Goal: Transaction & Acquisition: Download file/media

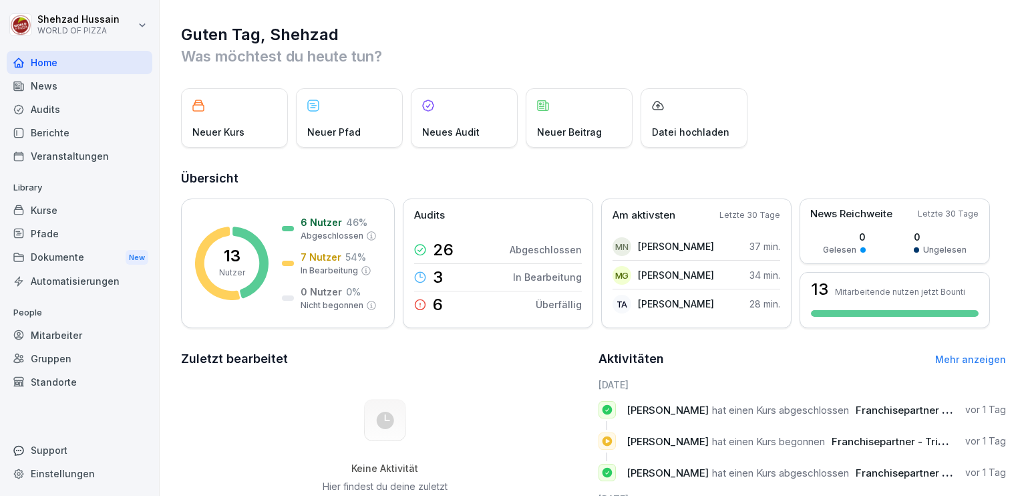
click at [83, 257] on div "Dokumente New" at bounding box center [80, 257] width 146 height 25
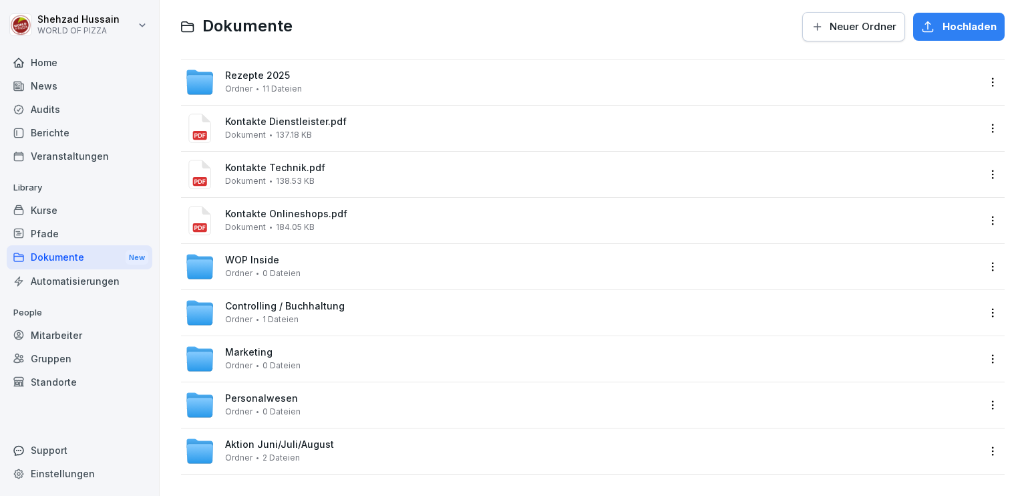
scroll to position [39, 0]
click at [353, 392] on div "Personalwesen Ordner 0 Dateien" at bounding box center [582, 404] width 794 height 29
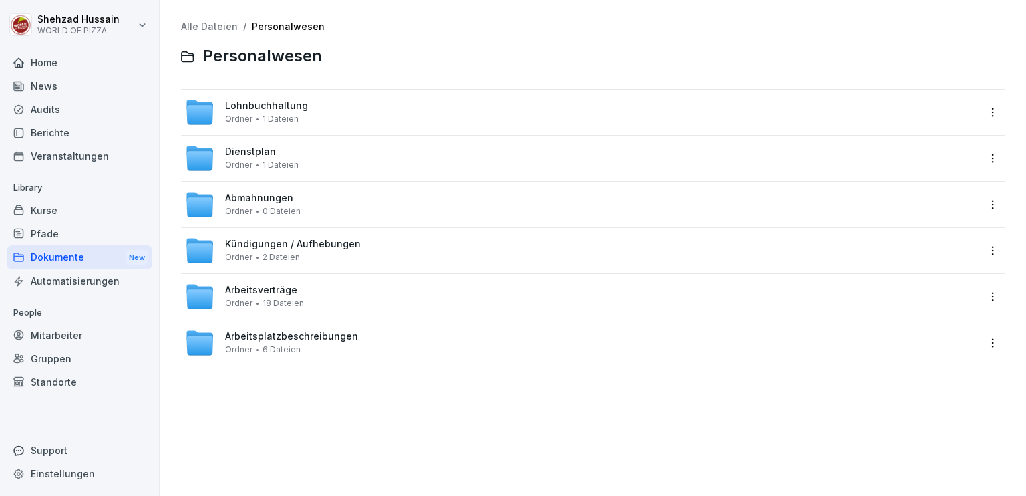
click at [350, 165] on div "Dienstplan Ordner 1 Dateien" at bounding box center [582, 158] width 794 height 29
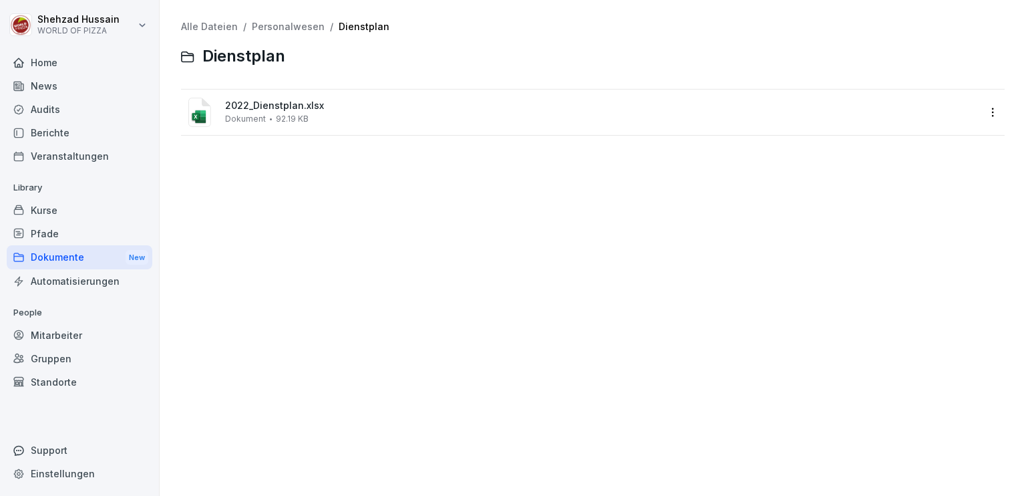
click at [331, 122] on div "2022_Dienstplan.xlsx Dokument 92.19 KB" at bounding box center [602, 111] width 754 height 23
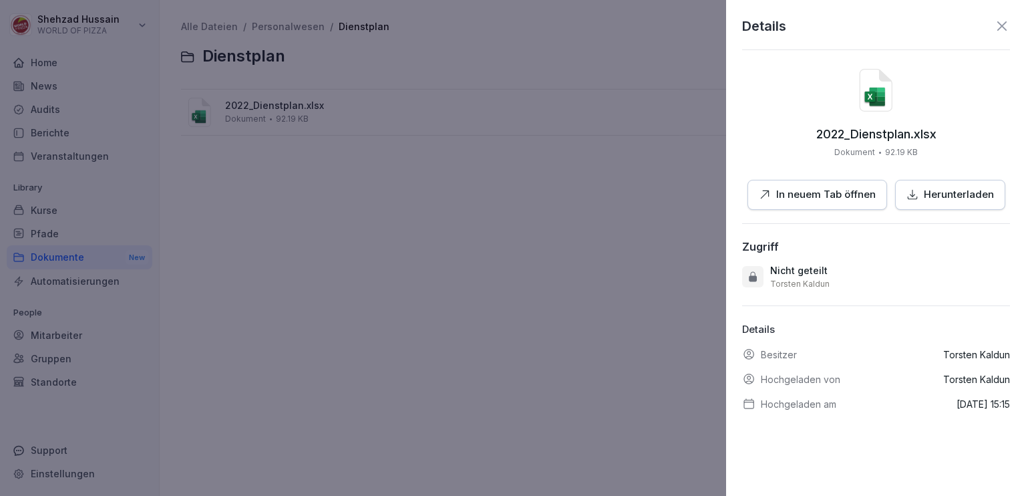
click at [979, 198] on p "Herunterladen" at bounding box center [959, 194] width 70 height 15
click at [994, 22] on icon at bounding box center [1002, 26] width 16 height 16
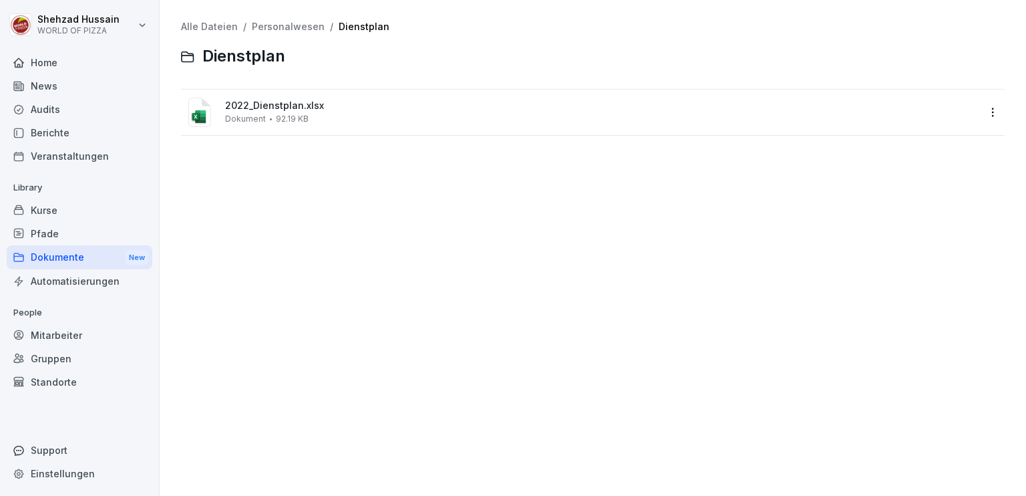
click at [458, 65] on div at bounding box center [649, 57] width 712 height 32
click at [283, 112] on div "2022_Dienstplan.xlsx Dokument 92.19 KB" at bounding box center [602, 111] width 754 height 23
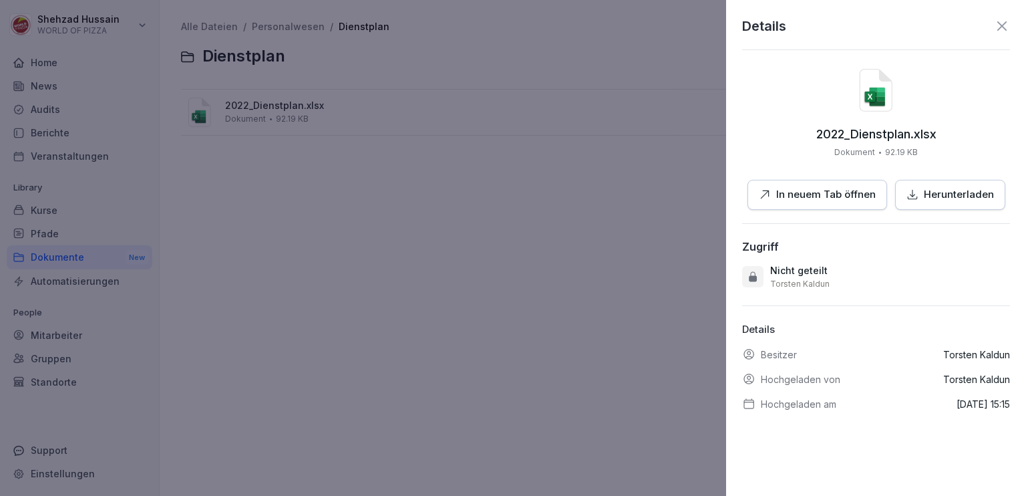
click at [853, 187] on p "In neuem Tab öffnen" at bounding box center [826, 194] width 100 height 15
click at [934, 196] on p "Herunterladen" at bounding box center [959, 194] width 70 height 15
click at [470, 215] on div at bounding box center [513, 248] width 1026 height 496
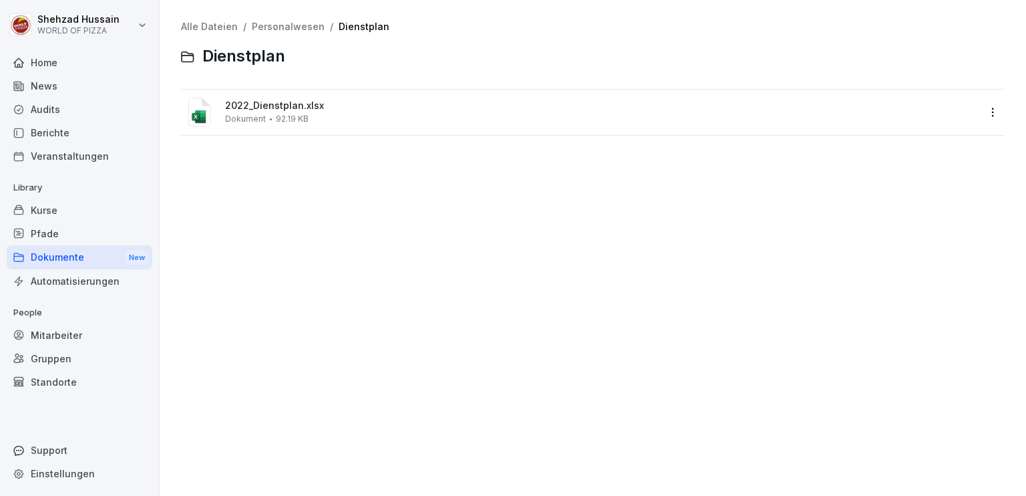
click at [470, 215] on div "Alle Dateien / Personalwesen / Dienstplan Dienstplan 2022_Dienstplan.xlsx Dokum…" at bounding box center [593, 248] width 847 height 476
